Goal: Information Seeking & Learning: Learn about a topic

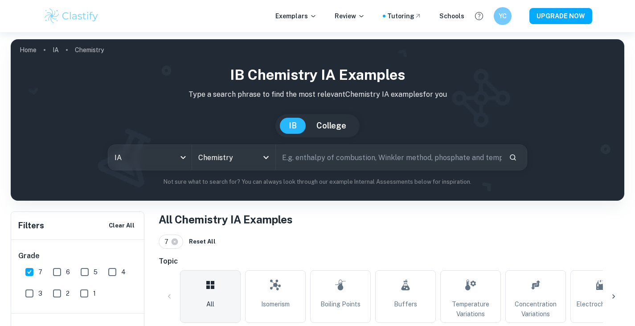
scroll to position [223, 0]
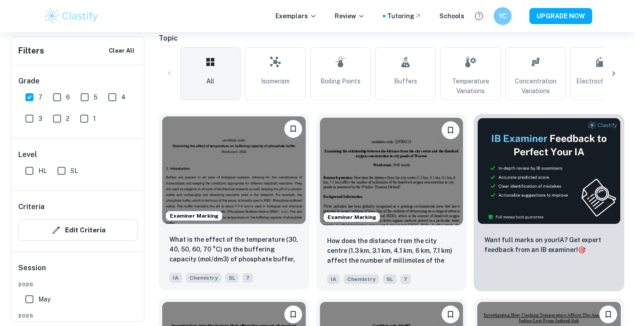
click at [267, 188] on img at bounding box center [233, 169] width 143 height 107
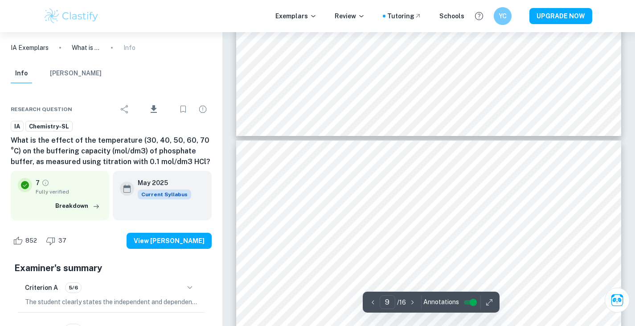
scroll to position [4831, 0]
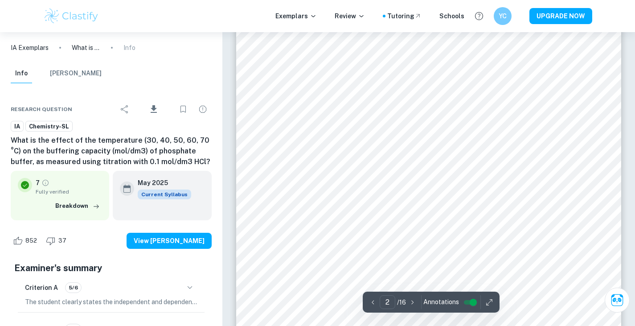
type input "1"
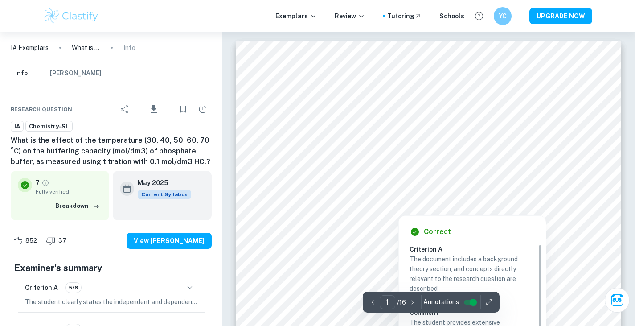
scroll to position [20, 0]
